Goal: Task Accomplishment & Management: Use online tool/utility

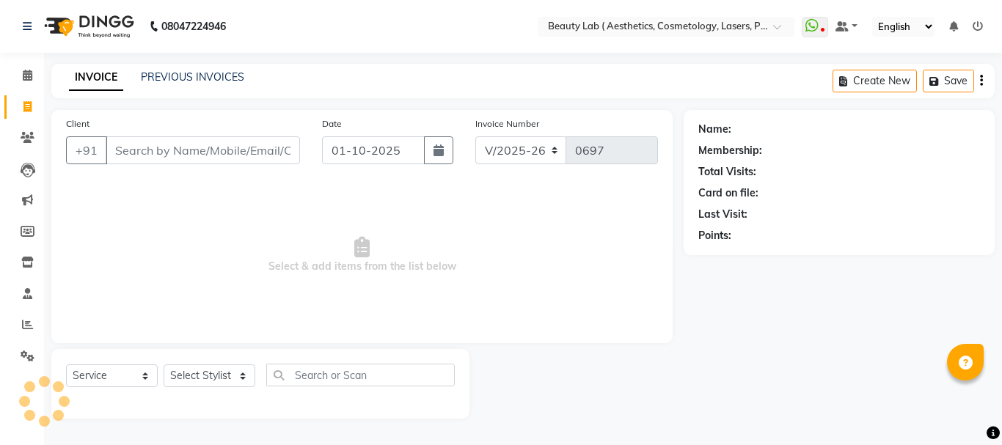
select select "7169"
select select "service"
click at [242, 148] on input "Client" at bounding box center [203, 150] width 194 height 28
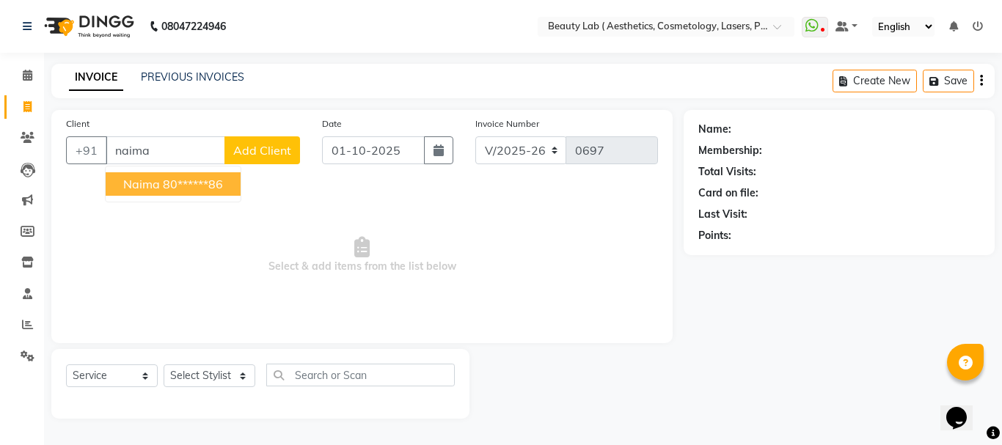
click at [196, 191] on ngb-highlight "80******86" at bounding box center [193, 184] width 60 height 15
type input "80******86"
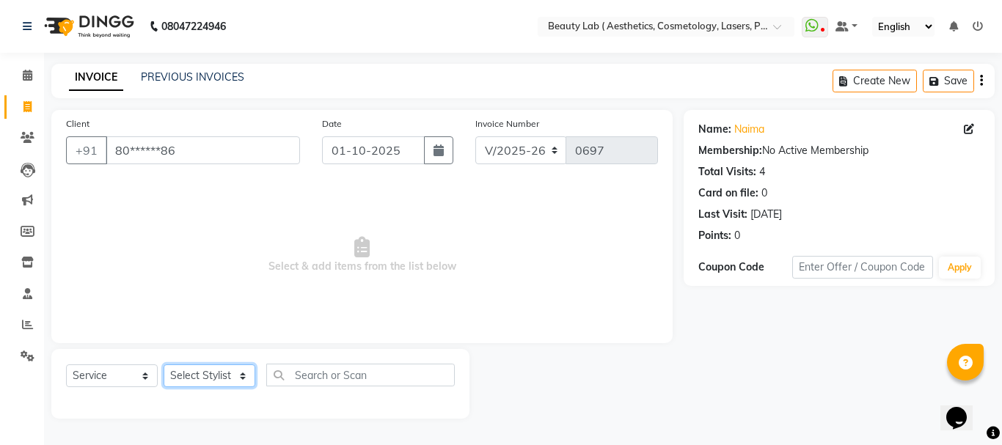
click at [205, 382] on select "Select Stylist [PERSON_NAME] neha nishu sarika" at bounding box center [210, 376] width 92 height 23
select select "59940"
click at [164, 365] on select "Select Stylist [PERSON_NAME] neha nishu sarika" at bounding box center [210, 376] width 92 height 23
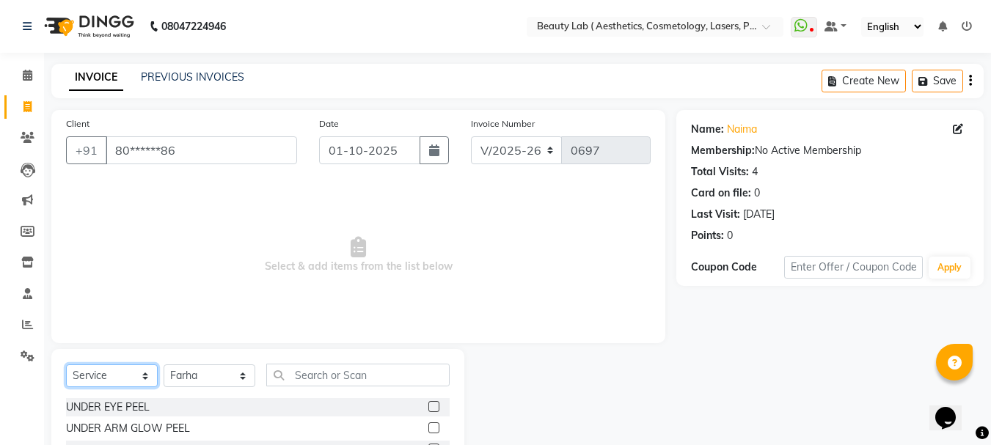
click at [109, 381] on select "Select Service Product Membership Package Voucher Prepaid Gift Card" at bounding box center [112, 376] width 92 height 23
select select "product"
click at [66, 365] on select "Select Service Product Membership Package Voucher Prepaid Gift Card" at bounding box center [112, 376] width 92 height 23
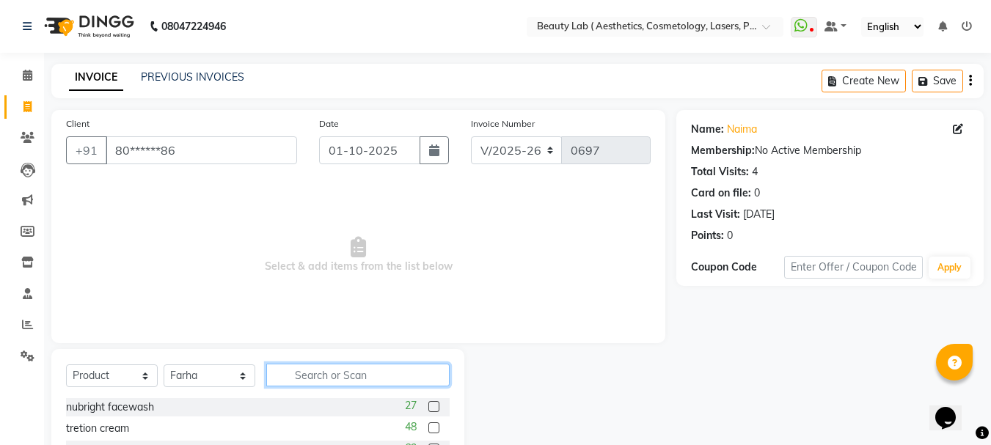
click at [324, 371] on input "text" at bounding box center [357, 375] width 183 height 23
type input "sol"
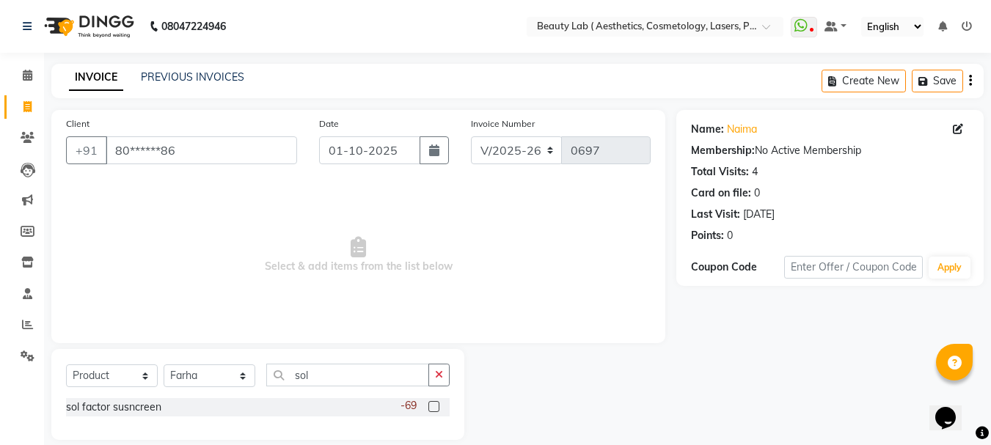
click at [434, 402] on label at bounding box center [434, 406] width 11 height 11
click at [434, 403] on input "checkbox" at bounding box center [434, 408] width 10 height 10
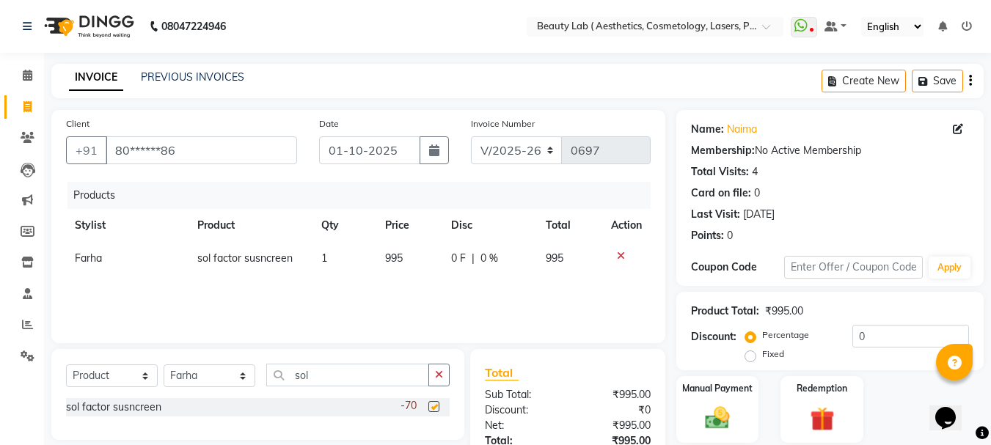
checkbox input "false"
click at [336, 376] on input "sol" at bounding box center [347, 375] width 163 height 23
type input "s"
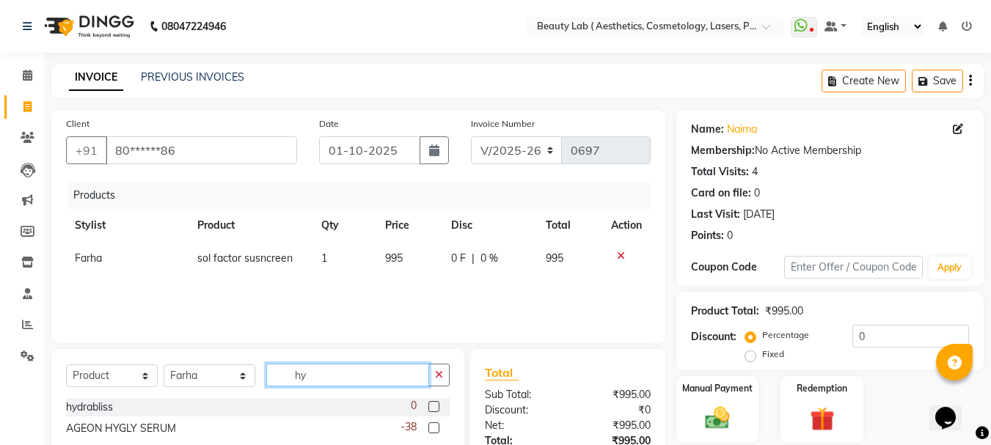
type input "hy"
click at [434, 406] on label at bounding box center [434, 406] width 11 height 11
click at [434, 406] on input "checkbox" at bounding box center [434, 408] width 10 height 10
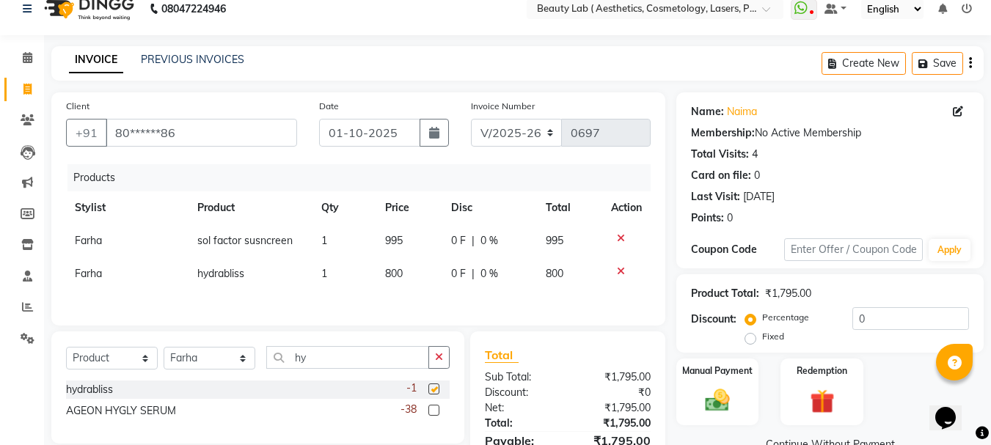
checkbox input "false"
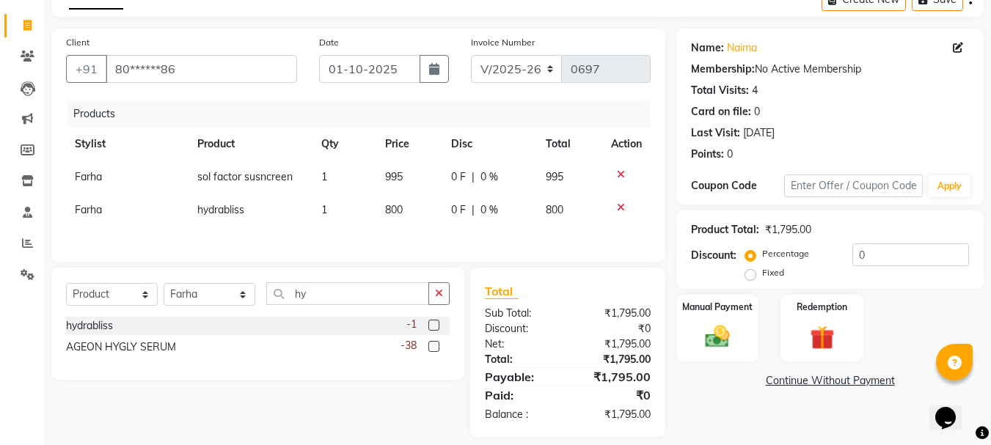
scroll to position [98, 0]
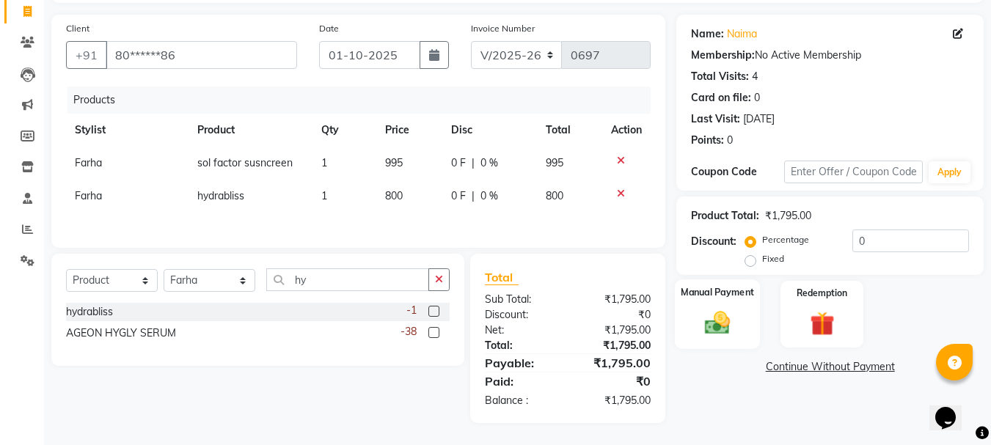
click at [710, 322] on img at bounding box center [717, 322] width 41 height 29
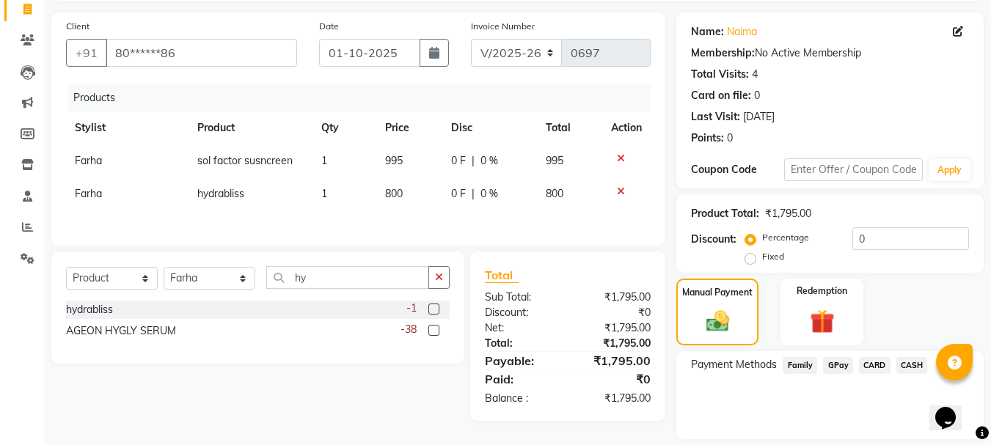
click at [840, 364] on span "GPay" at bounding box center [838, 365] width 30 height 17
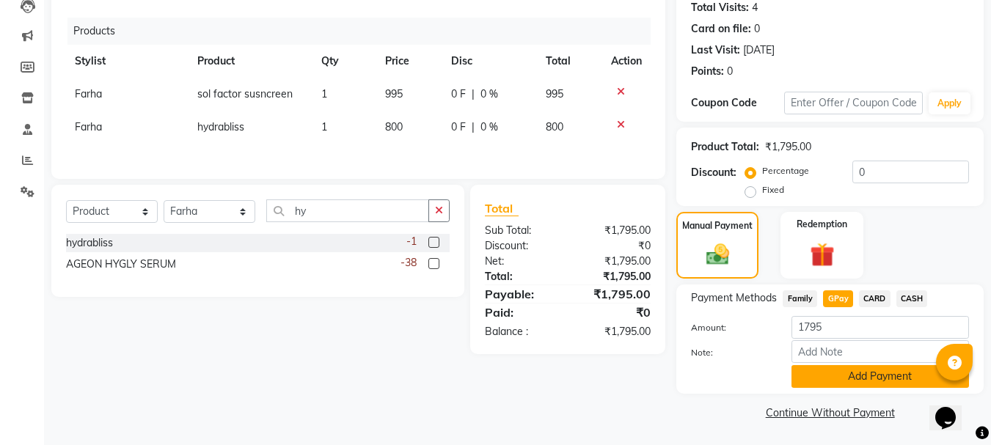
scroll to position [165, 0]
click at [892, 373] on button "Add Payment" at bounding box center [881, 376] width 178 height 23
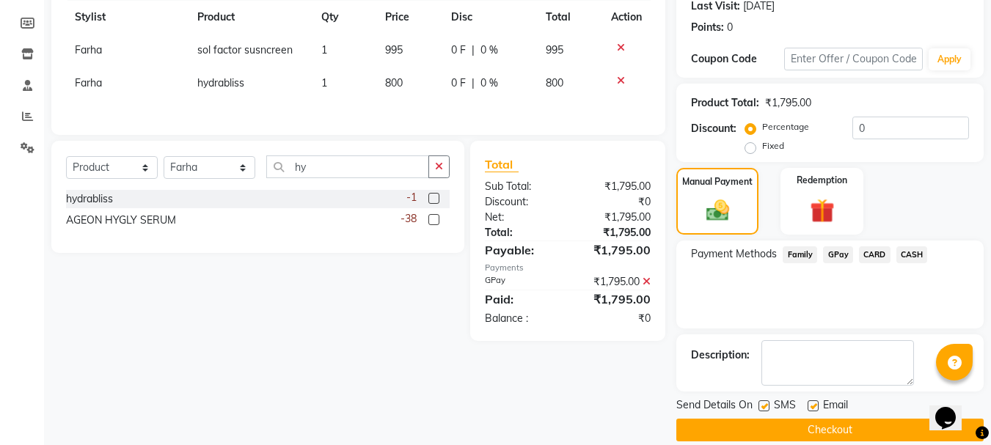
scroll to position [227, 0]
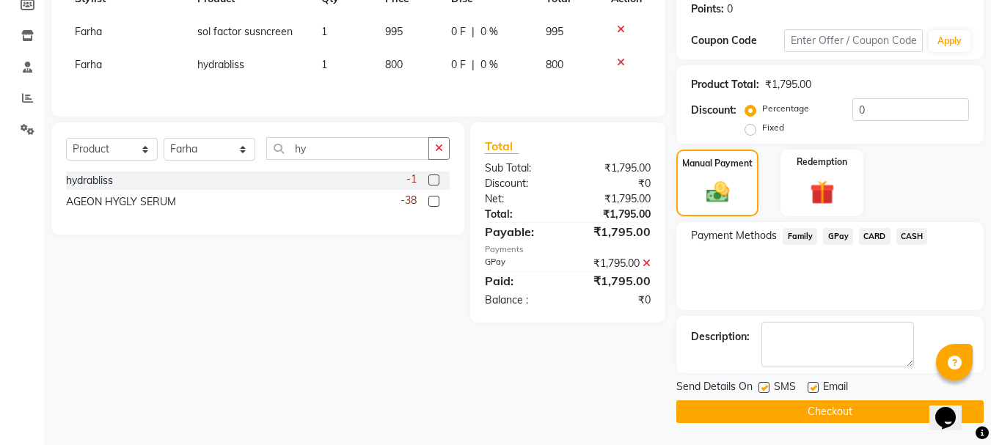
click at [867, 412] on button "Checkout" at bounding box center [830, 412] width 307 height 23
click at [867, 412] on div "Checkout" at bounding box center [830, 412] width 307 height 23
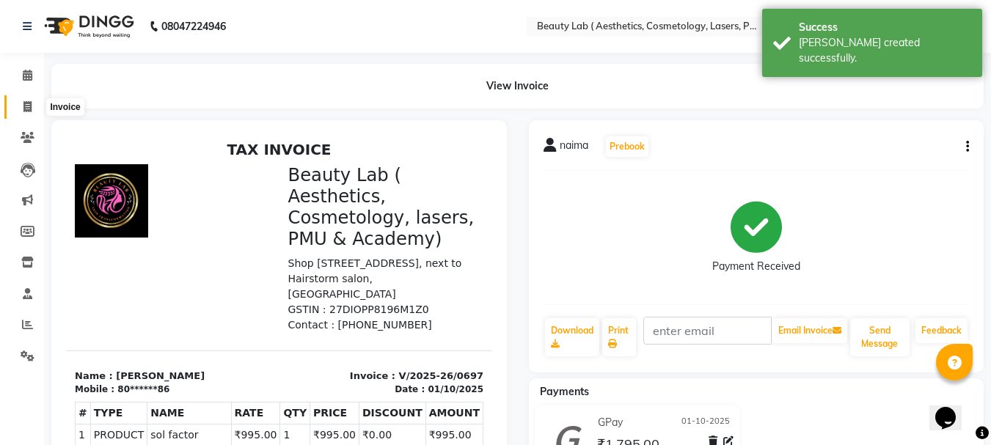
click at [29, 108] on icon at bounding box center [27, 106] width 8 height 11
select select "7169"
select select "service"
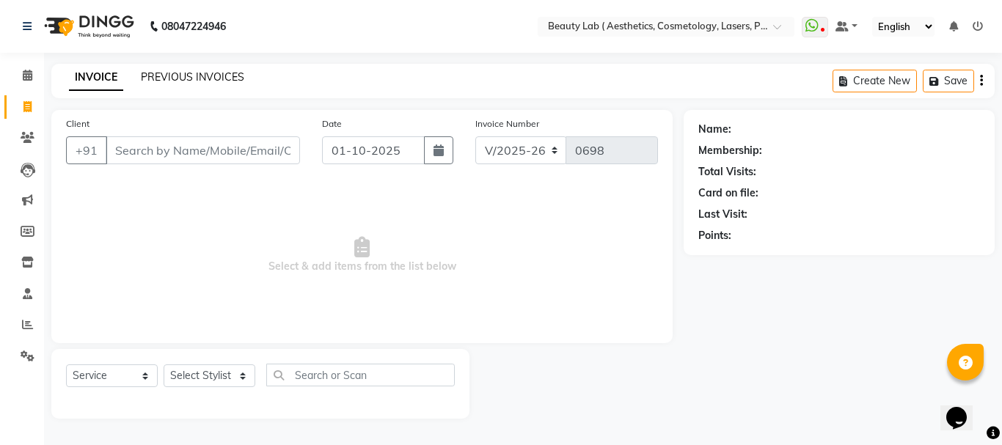
click at [197, 82] on link "PREVIOUS INVOICES" at bounding box center [192, 76] width 103 height 13
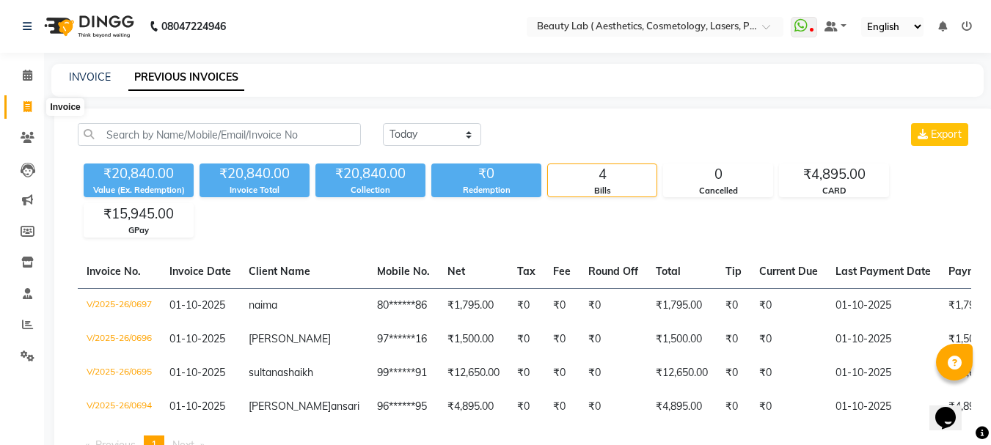
click at [29, 102] on icon at bounding box center [27, 106] width 8 height 11
select select "7169"
select select "service"
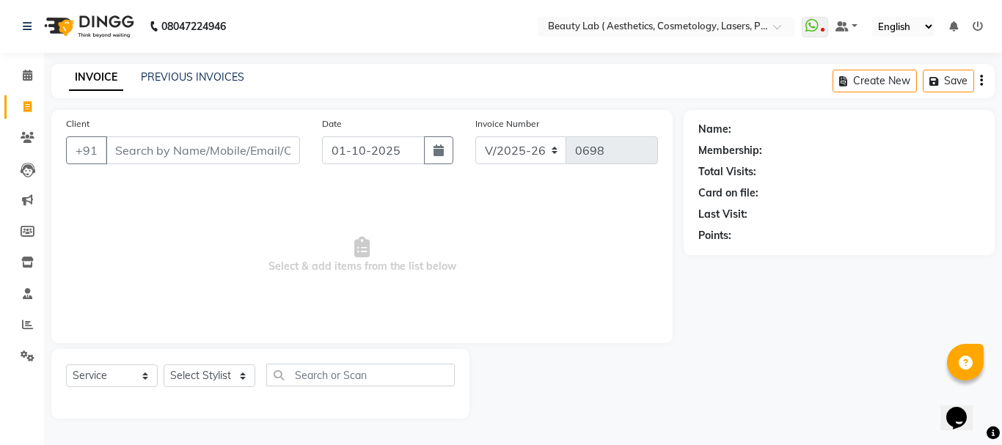
click at [732, 339] on div "Name: Membership: Total Visits: Card on file: Last Visit: Points:" at bounding box center [845, 264] width 322 height 309
click at [423, 189] on span "Select & add items from the list below" at bounding box center [362, 255] width 592 height 147
click at [394, 147] on input "01-10-2025" at bounding box center [373, 150] width 103 height 28
select select "10"
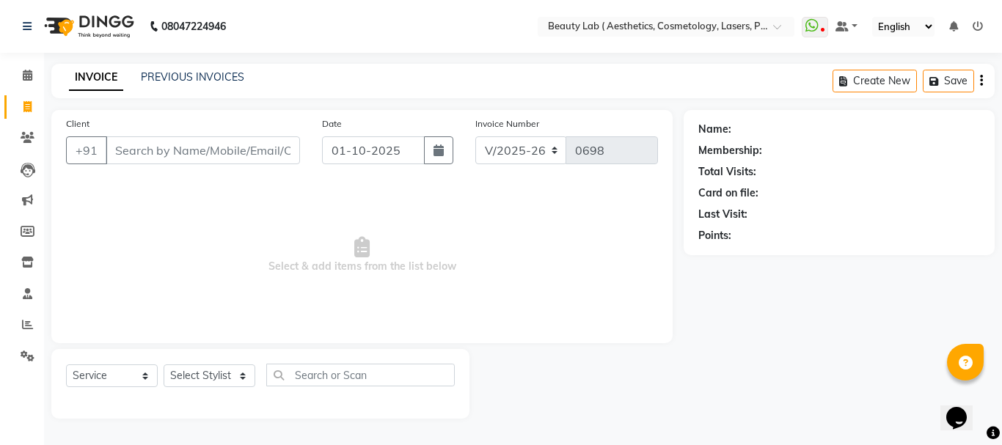
select select "2025"
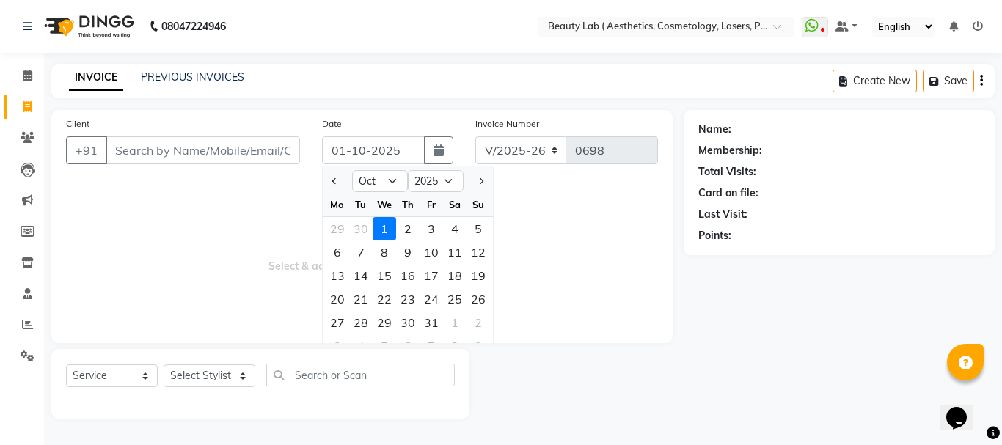
click at [657, 294] on span "Select & add items from the list below" at bounding box center [362, 255] width 592 height 147
